Goal: Task Accomplishment & Management: Complete application form

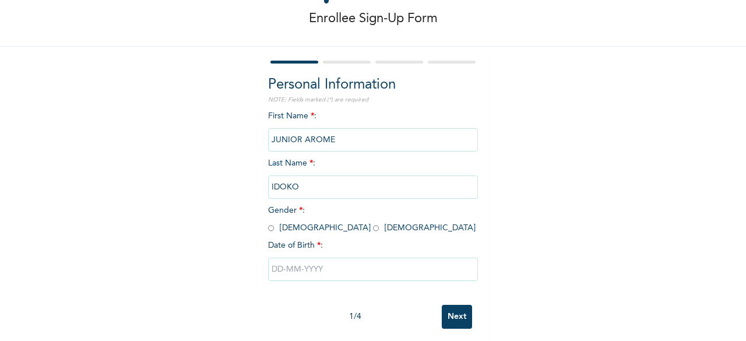
scroll to position [67, 0]
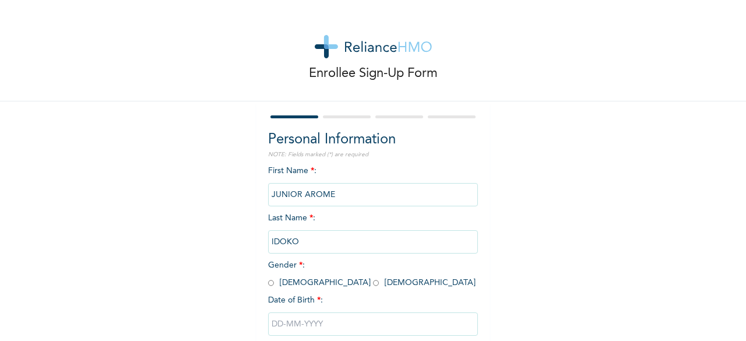
scroll to position [70, 0]
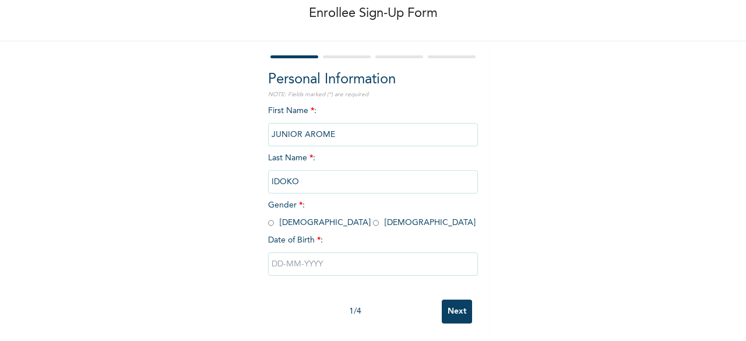
click at [269, 217] on input "radio" at bounding box center [271, 222] width 6 height 11
radio input "true"
click at [374, 255] on input "text" at bounding box center [373, 263] width 210 height 23
select select "8"
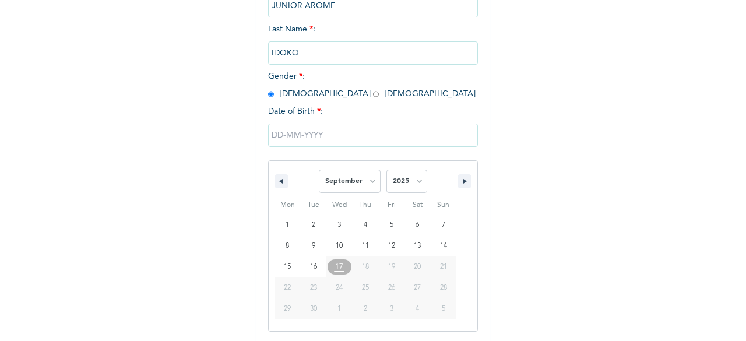
scroll to position [189, 0]
click at [412, 181] on select "2025 2024 2023 2022 2021 2020 2019 2018 2017 2016 2015 2014 2013 2012 2011 2010…" at bounding box center [406, 180] width 41 height 23
select select "1988"
click at [386, 170] on select "2025 2024 2023 2022 2021 2020 2019 2018 2017 2016 2015 2014 2013 2012 2011 2010…" at bounding box center [406, 180] width 41 height 23
click at [362, 187] on select "January February March April May June July August September October November De…" at bounding box center [350, 180] width 62 height 23
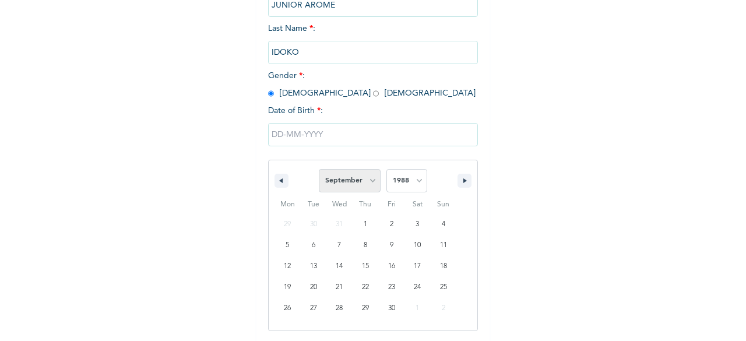
select select "7"
click at [319, 170] on select "January February March April May June July August September October November De…" at bounding box center [350, 180] width 62 height 23
type input "[DATE]"
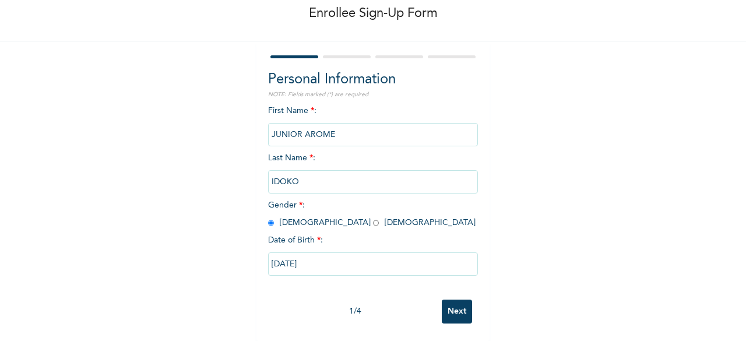
click at [456, 303] on input "Next" at bounding box center [457, 311] width 30 height 24
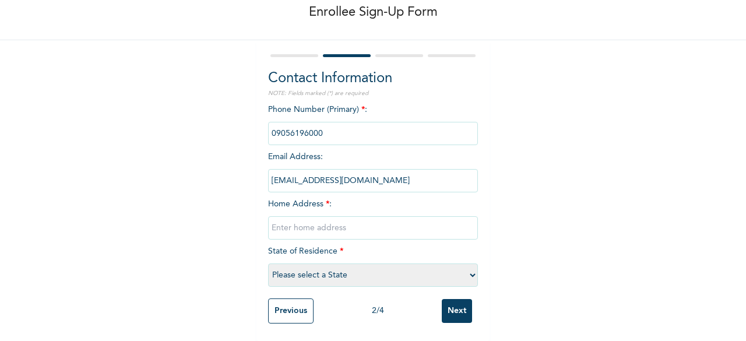
click at [398, 216] on input "text" at bounding box center [373, 227] width 210 height 23
type input "eko-[GEOGRAPHIC_DATA], [GEOGRAPHIC_DATA], lekki ajah express way [GEOGRAPHIC_DA…"
click at [428, 269] on select "Please select a State [PERSON_NAME] (FCT) [PERSON_NAME] Ibom [GEOGRAPHIC_DATA] …" at bounding box center [373, 274] width 210 height 23
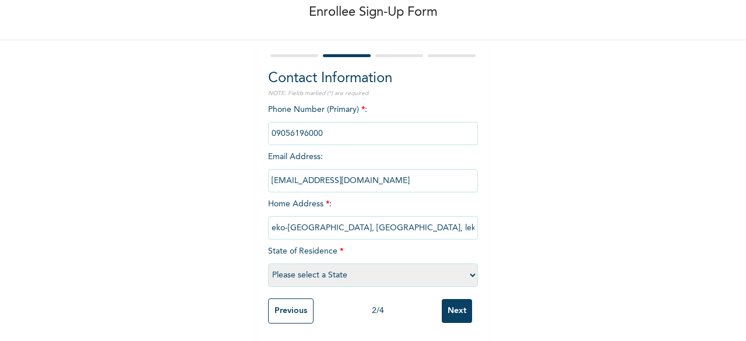
select select "25"
click at [268, 263] on select "Please select a State [PERSON_NAME] (FCT) [PERSON_NAME] Ibom [GEOGRAPHIC_DATA] …" at bounding box center [373, 274] width 210 height 23
click at [461, 312] on input "Next" at bounding box center [457, 311] width 30 height 24
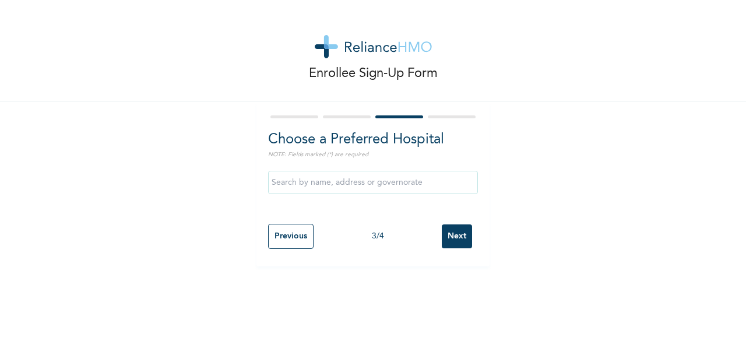
click at [416, 185] on input "text" at bounding box center [373, 182] width 210 height 23
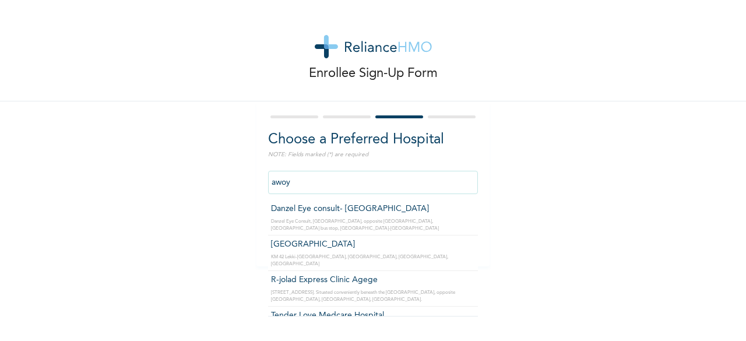
type input "Danzel Eye consult- [GEOGRAPHIC_DATA]"
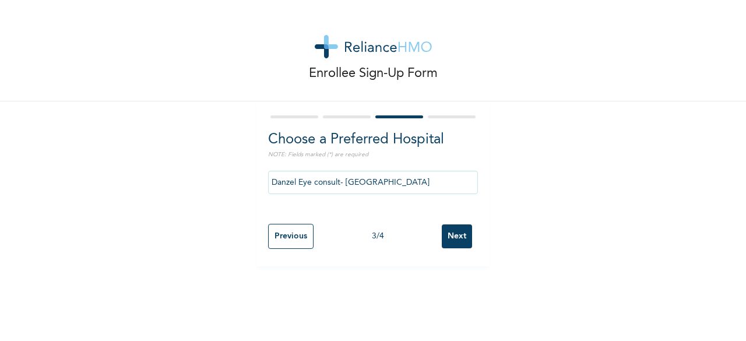
click at [451, 239] on input "Next" at bounding box center [457, 236] width 30 height 24
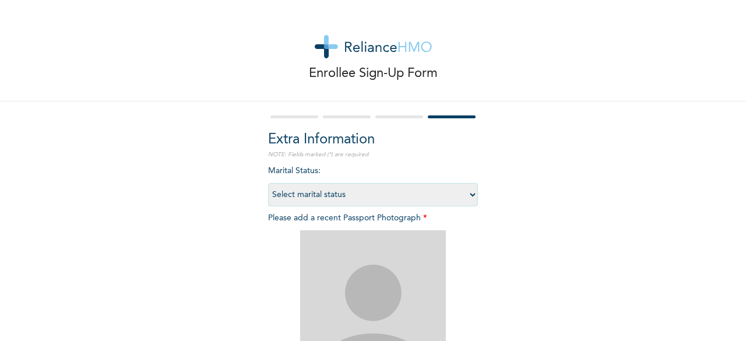
click at [456, 197] on select "Select marital status [DEMOGRAPHIC_DATA] Married [DEMOGRAPHIC_DATA] Widow/[DEMO…" at bounding box center [373, 194] width 210 height 23
select select "2"
click at [268, 183] on select "Select marital status [DEMOGRAPHIC_DATA] Married [DEMOGRAPHIC_DATA] Widow/[DEMO…" at bounding box center [373, 194] width 210 height 23
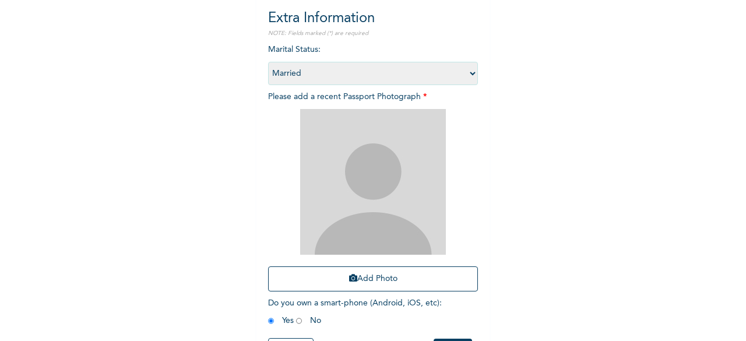
scroll to position [123, 0]
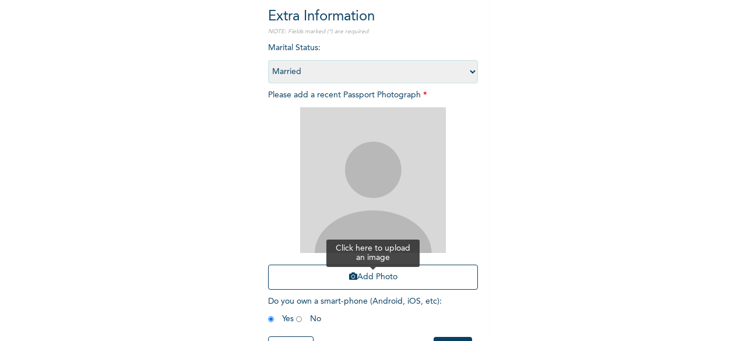
click at [410, 277] on button "Add Photo" at bounding box center [373, 276] width 210 height 25
click at [393, 278] on button "Add Photo" at bounding box center [373, 276] width 210 height 25
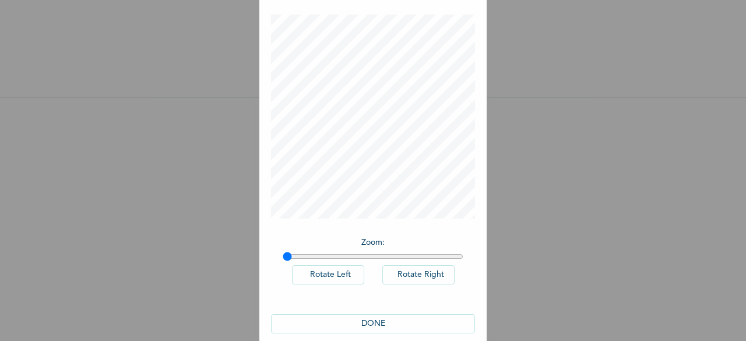
scroll to position [65, 0]
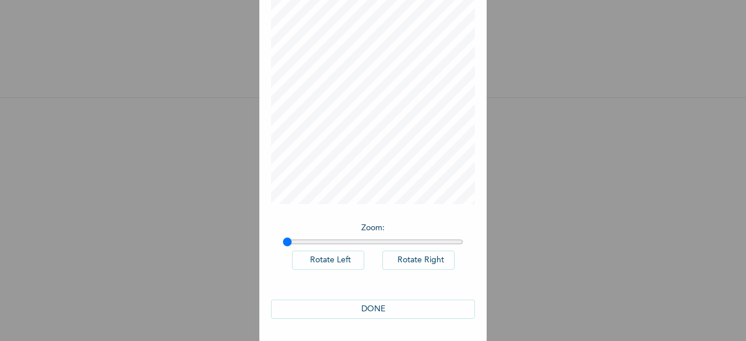
click at [372, 314] on button "DONE" at bounding box center [373, 308] width 204 height 19
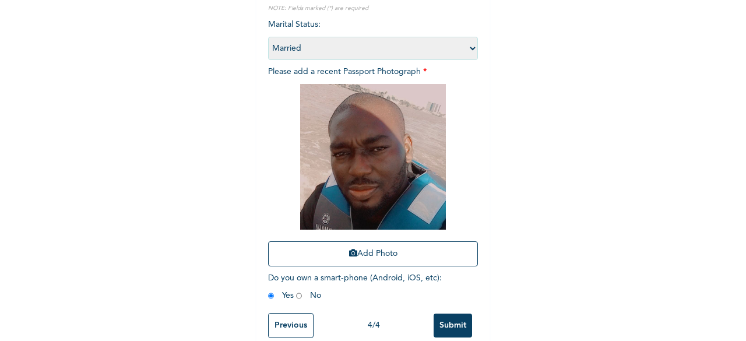
scroll to position [170, 0]
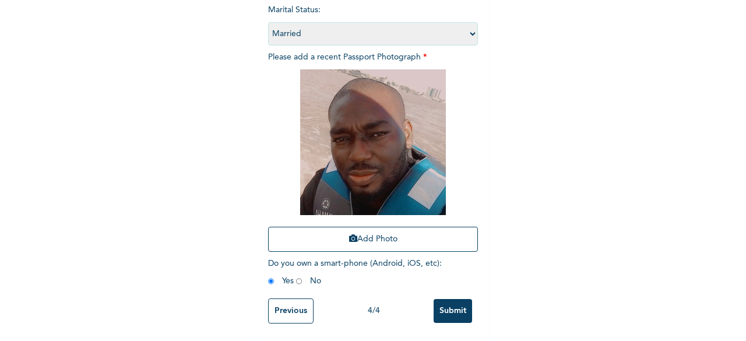
click at [454, 305] on input "Submit" at bounding box center [452, 311] width 38 height 24
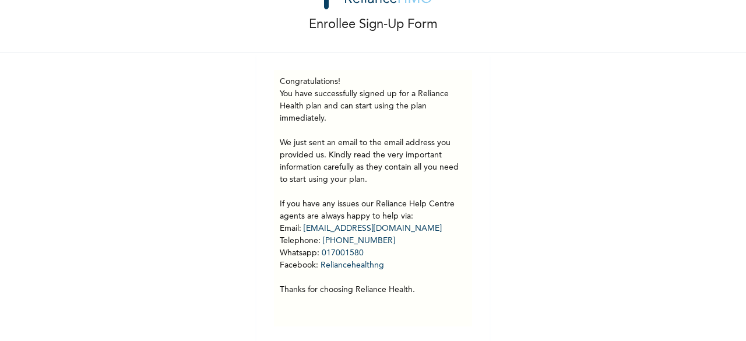
scroll to position [61, 0]
